Goal: Information Seeking & Learning: Understand process/instructions

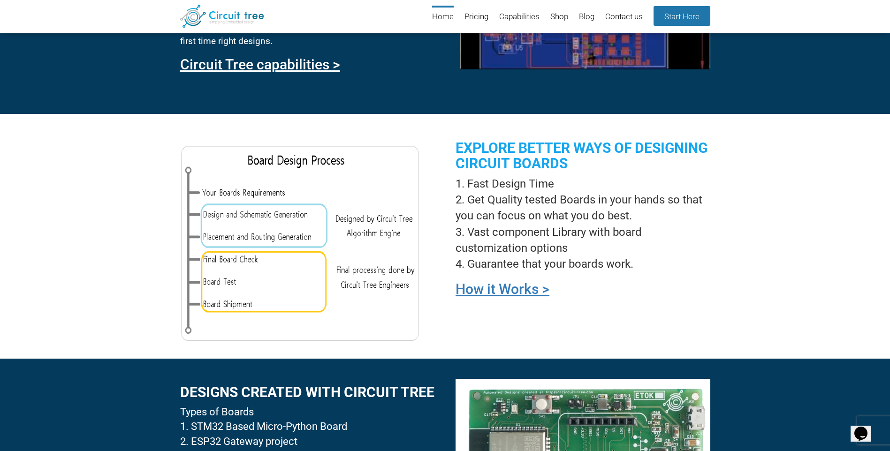
scroll to position [691, 0]
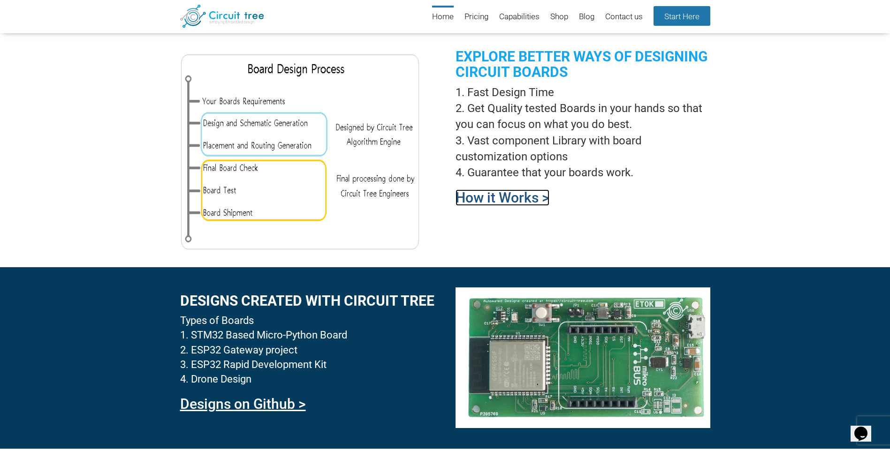
click at [516, 194] on link "How it Works >" at bounding box center [503, 198] width 94 height 16
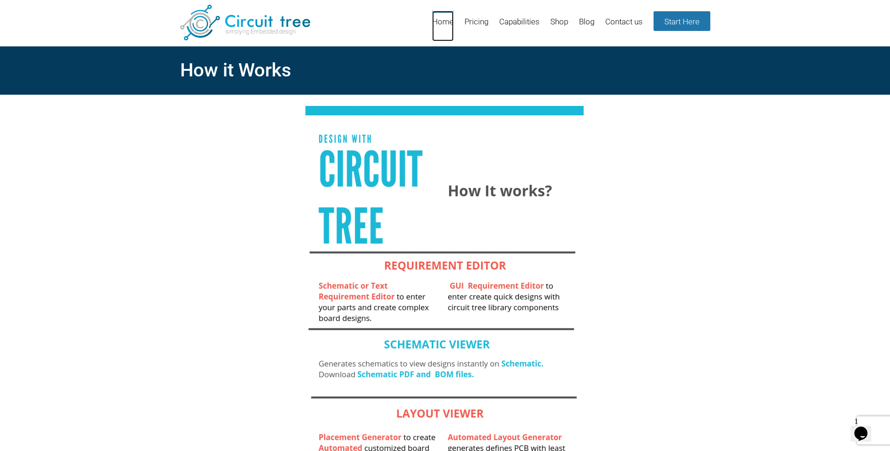
click at [442, 20] on link "Home" at bounding box center [443, 26] width 22 height 30
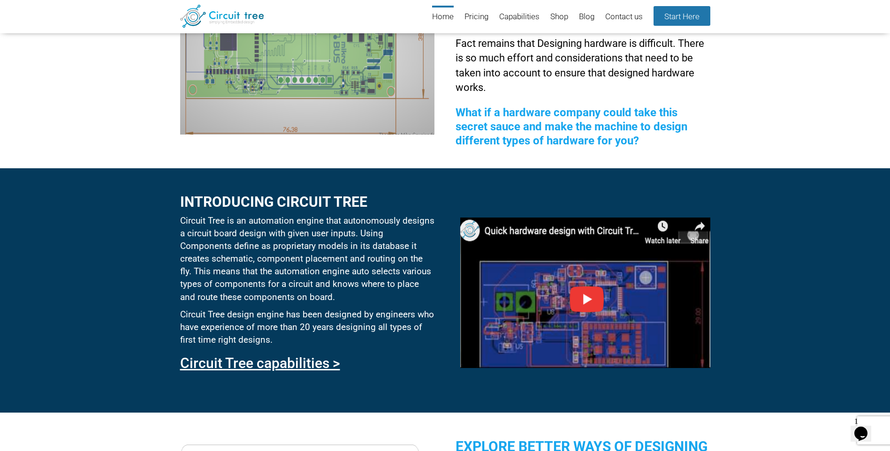
scroll to position [300, 0]
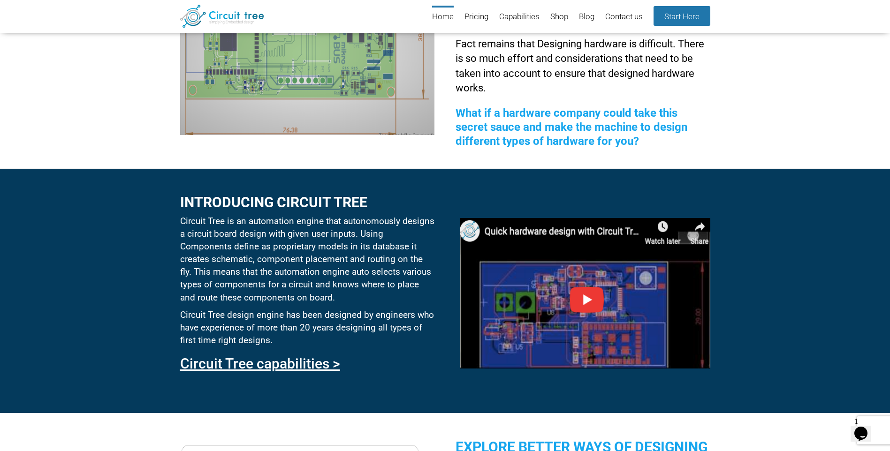
drag, startPoint x: 406, startPoint y: 135, endPoint x: 356, endPoint y: 250, distance: 124.8
click at [356, 250] on p "Circuit Tree is an automation engine that autonomously designs a circuit board …" at bounding box center [307, 259] width 254 height 89
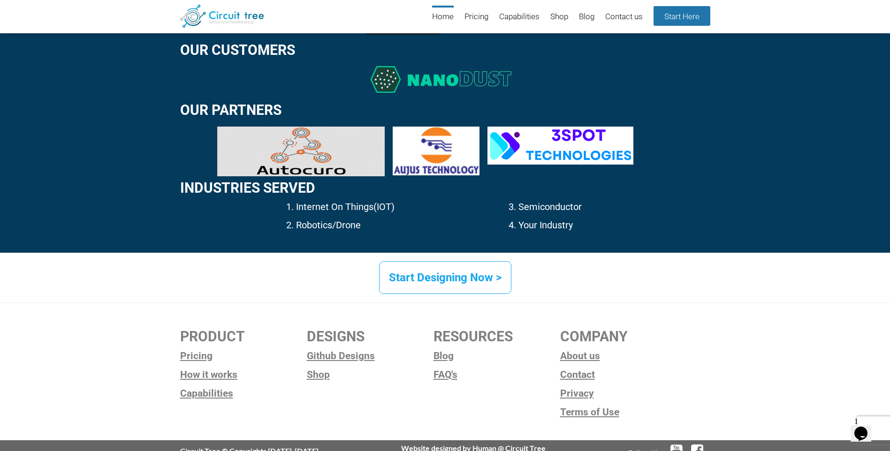
scroll to position [1358, 0]
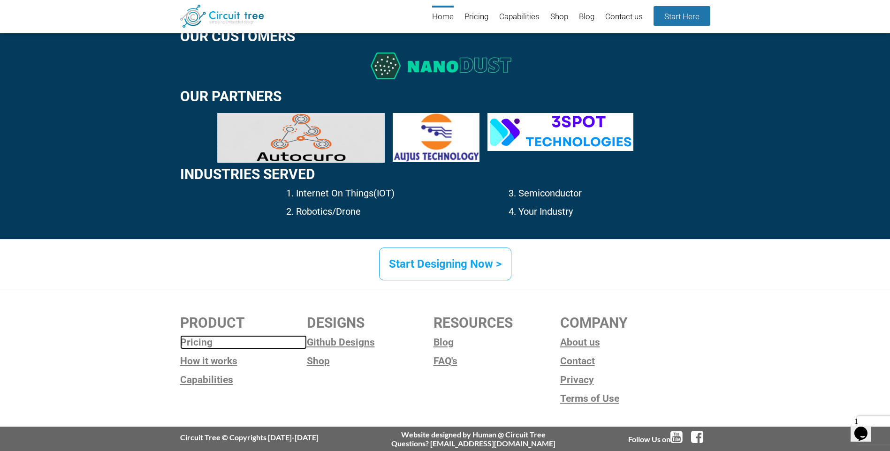
click at [188, 338] on link "Pricing" at bounding box center [243, 342] width 127 height 14
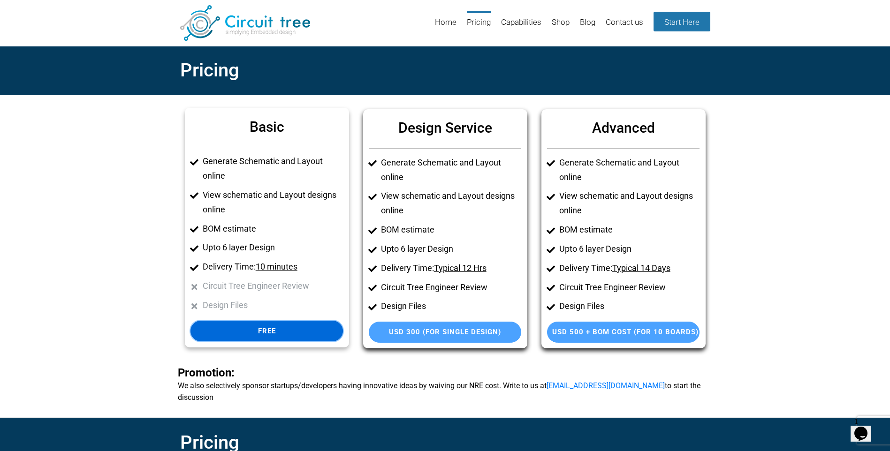
click at [278, 332] on link "Free" at bounding box center [266, 331] width 152 height 21
